Goal: Find specific page/section: Find specific page/section

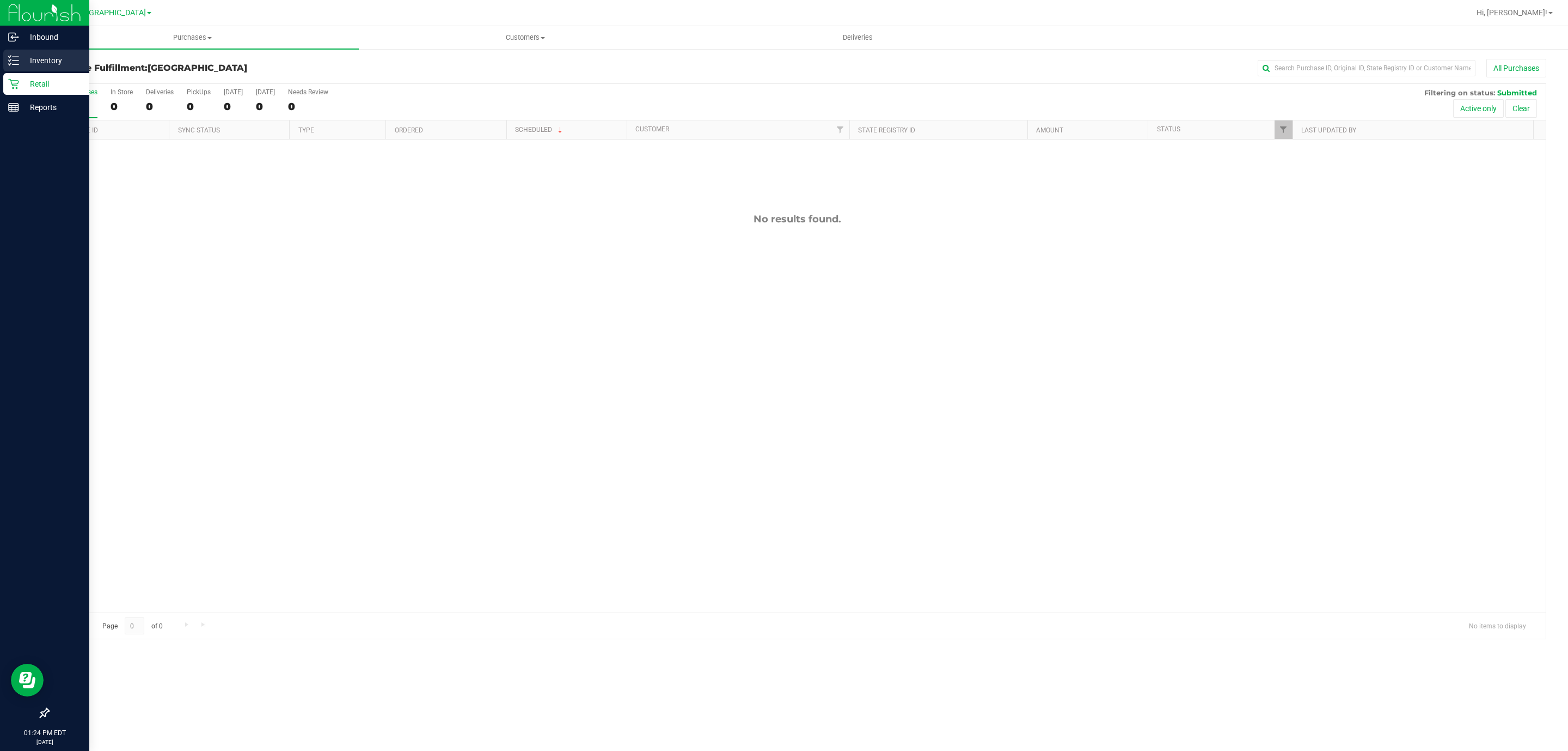
click at [30, 57] on p "Inventory" at bounding box center [51, 60] width 65 height 13
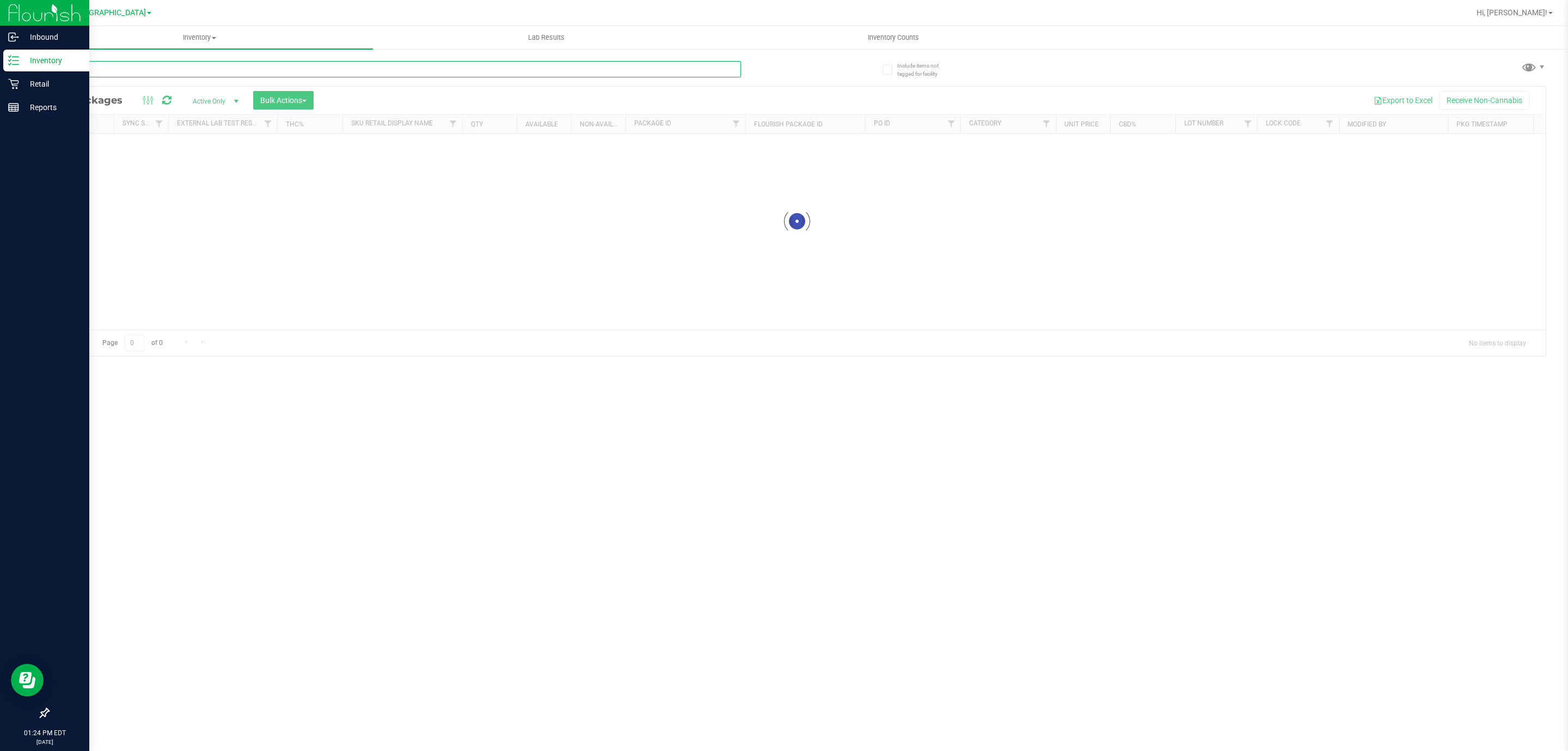
click at [274, 70] on input "text" at bounding box center [395, 69] width 693 height 17
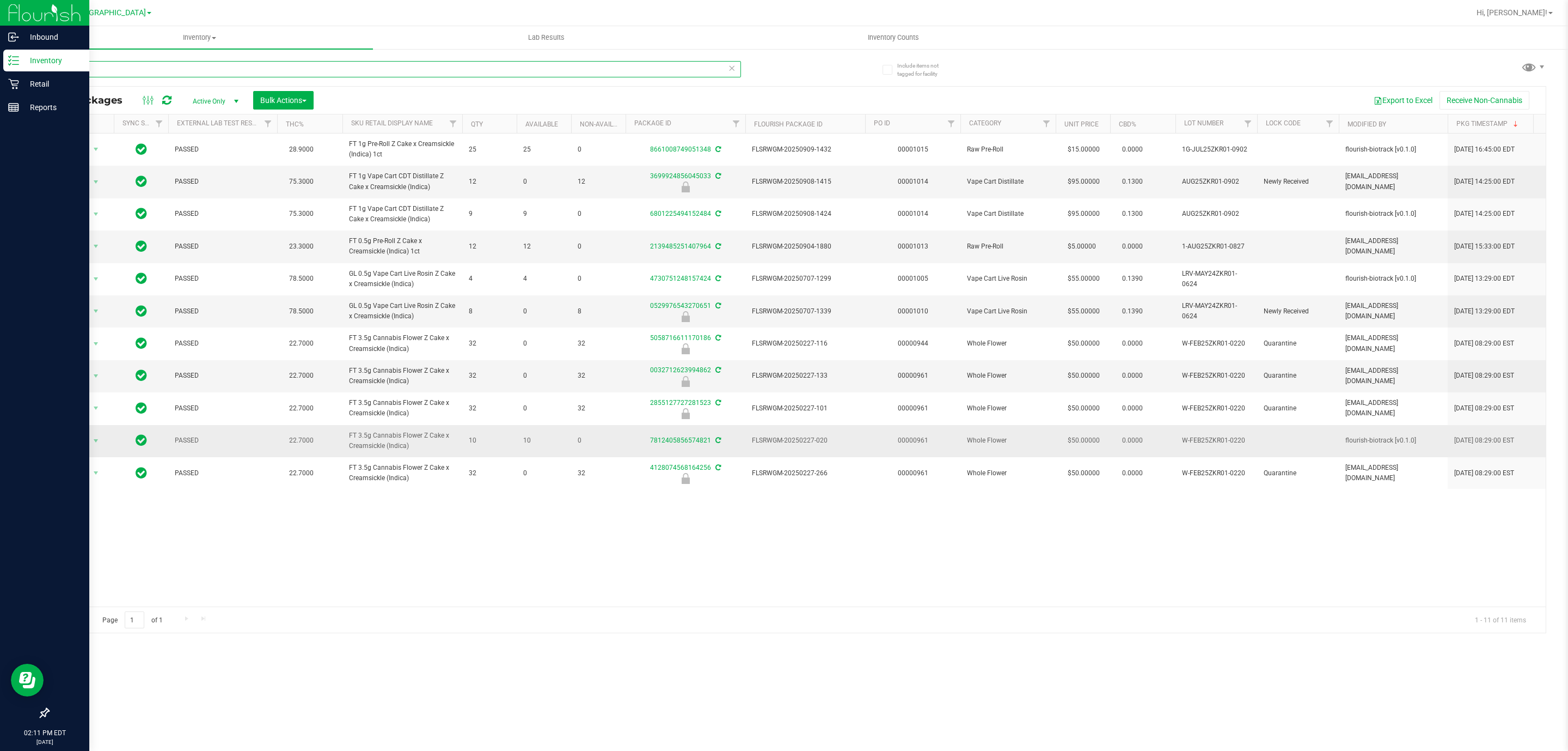
type input "z"
type input "bct"
